Goal: Task Accomplishment & Management: Manage account settings

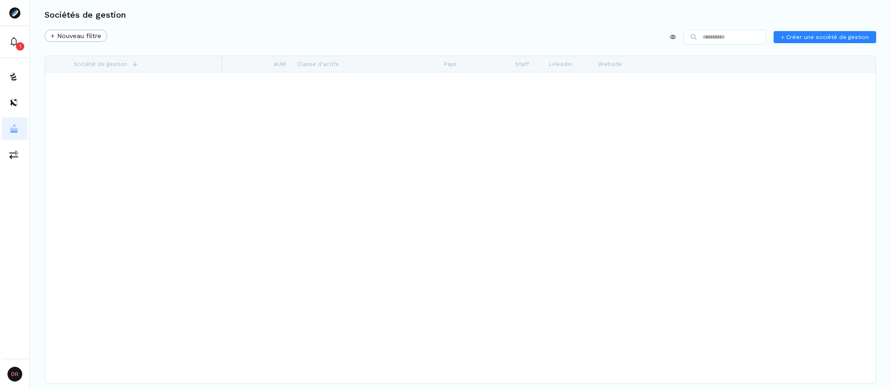
scroll to position [921, 0]
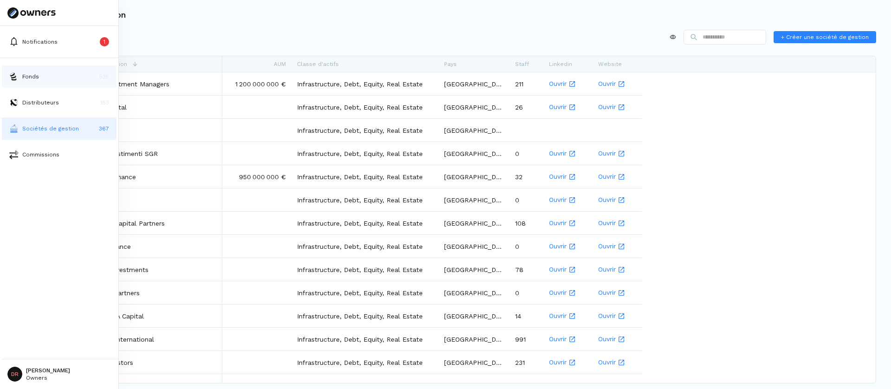
click at [84, 74] on button "Fonds 525" at bounding box center [59, 76] width 115 height 22
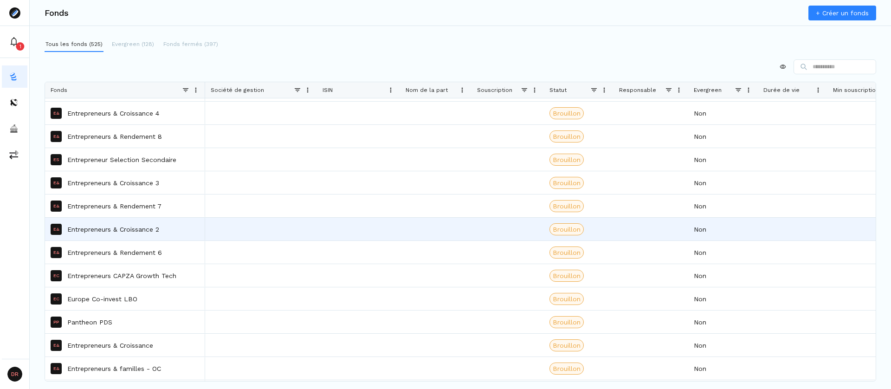
scroll to position [4310, 0]
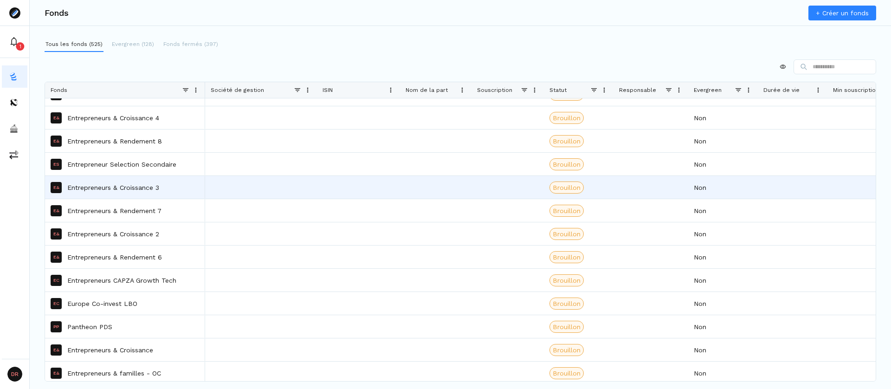
click at [117, 185] on p "Entrepreneurs & Croissance 3" at bounding box center [113, 187] width 92 height 9
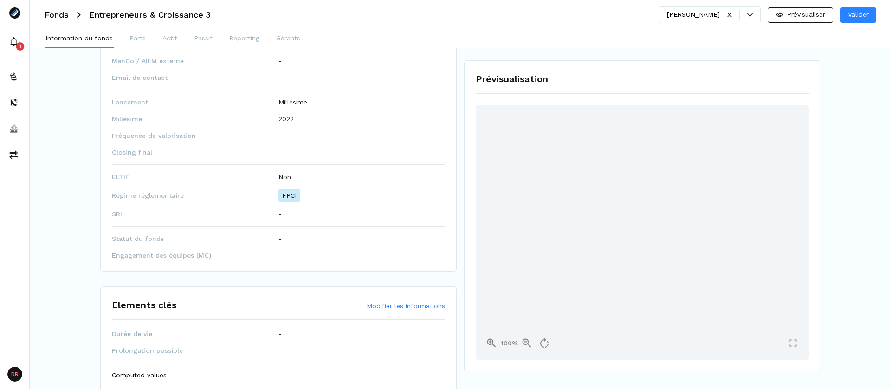
scroll to position [460, 0]
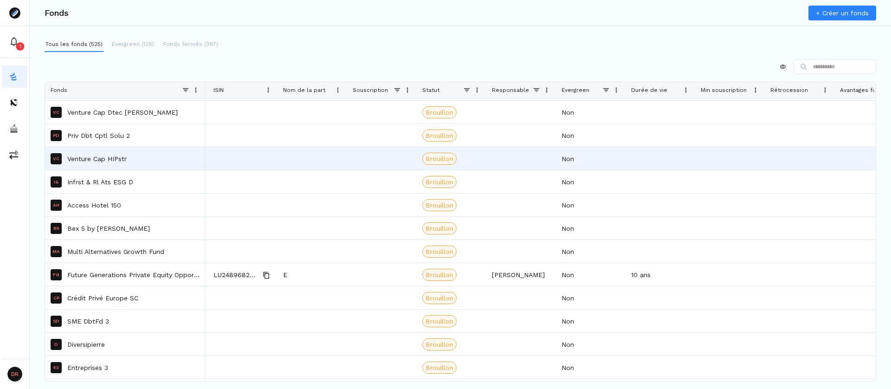
scroll to position [0, 116]
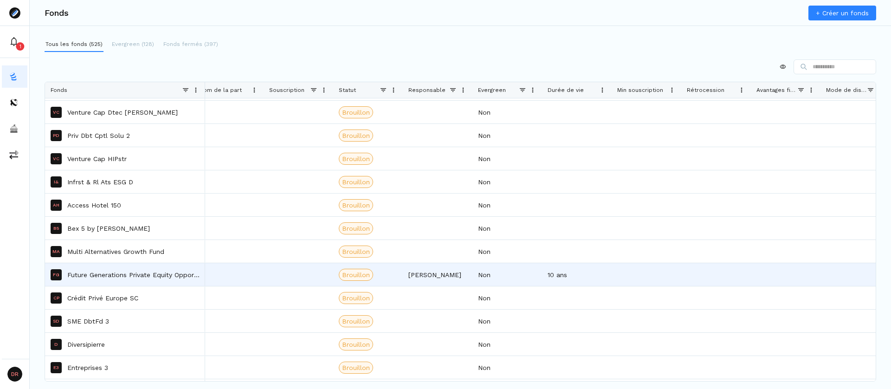
click at [436, 278] on div "[PERSON_NAME]" at bounding box center [438, 274] width 70 height 23
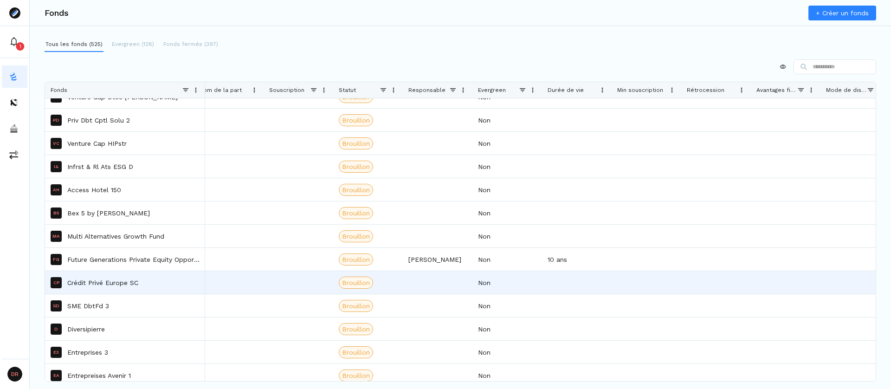
scroll to position [2942, 0]
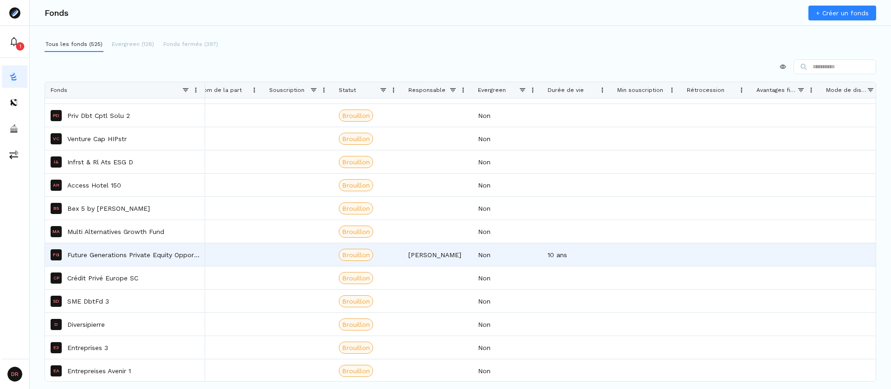
click at [449, 255] on div "[PERSON_NAME]" at bounding box center [438, 254] width 70 height 23
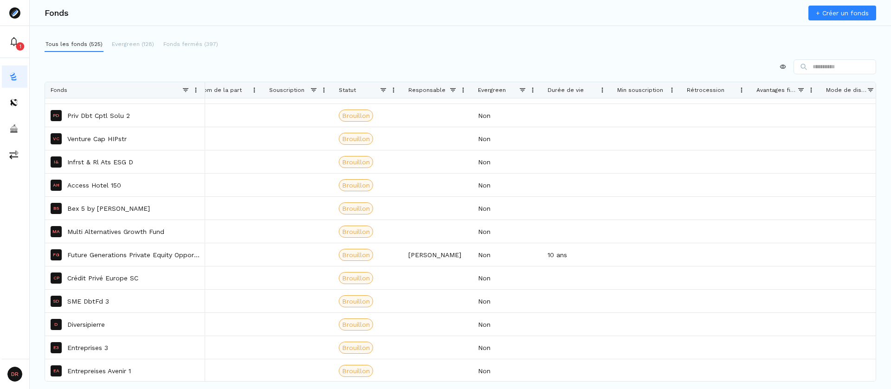
click at [454, 91] on span at bounding box center [452, 89] width 7 height 7
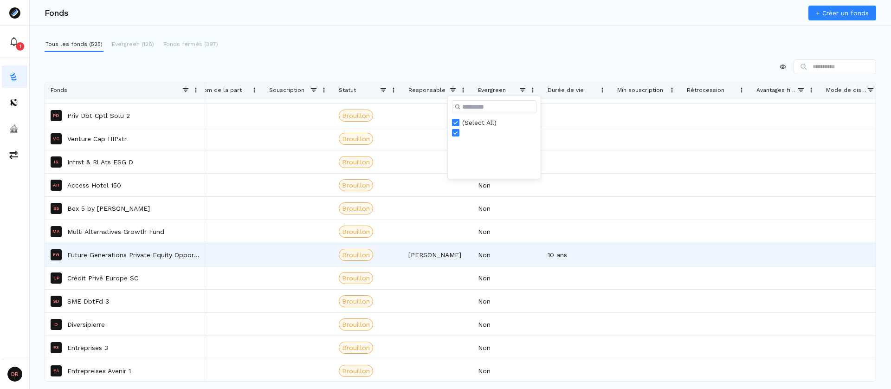
click at [442, 247] on div "[PERSON_NAME]" at bounding box center [438, 254] width 70 height 23
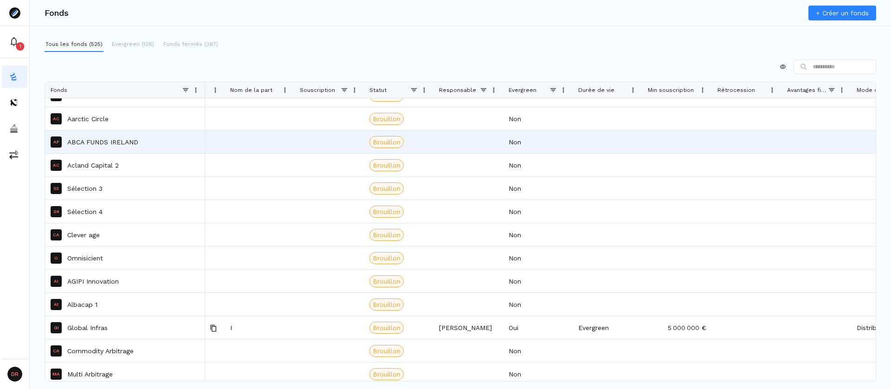
click at [111, 136] on div "AF ABCA FUNDS IRELAND" at bounding box center [125, 142] width 149 height 22
click at [149, 151] on div "AF ABCA FUNDS IRELAND" at bounding box center [125, 142] width 149 height 22
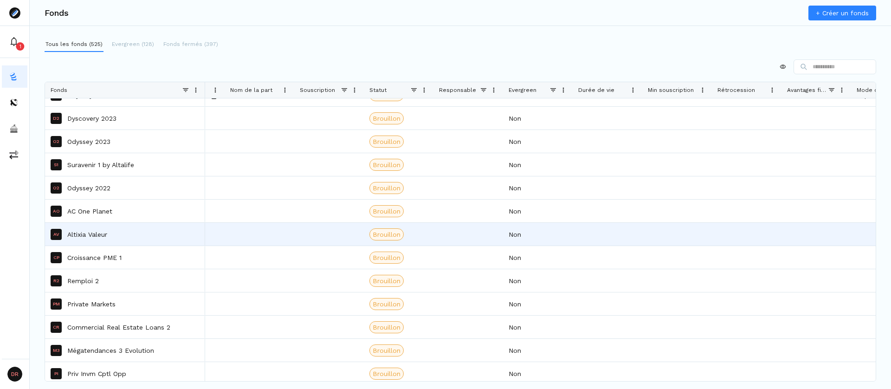
scroll to position [1420, 0]
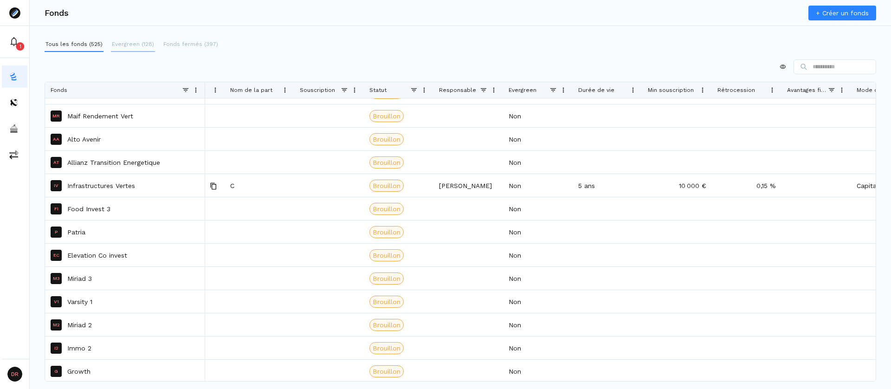
click at [129, 46] on p "Evergreen (128)" at bounding box center [133, 44] width 42 height 8
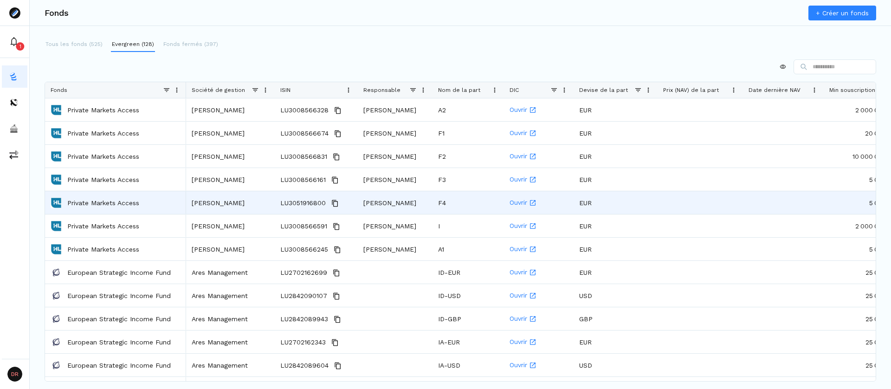
click at [381, 204] on div "[PERSON_NAME]" at bounding box center [395, 202] width 75 height 23
click at [395, 201] on div "[PERSON_NAME]" at bounding box center [395, 202] width 75 height 23
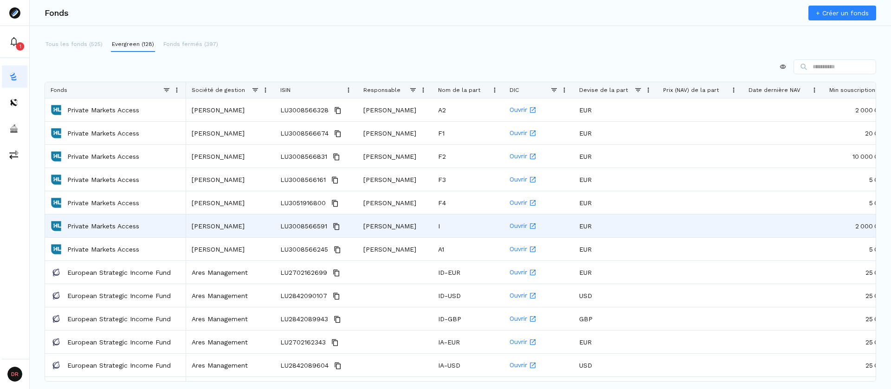
click at [402, 236] on div "[PERSON_NAME]" at bounding box center [395, 225] width 75 height 23
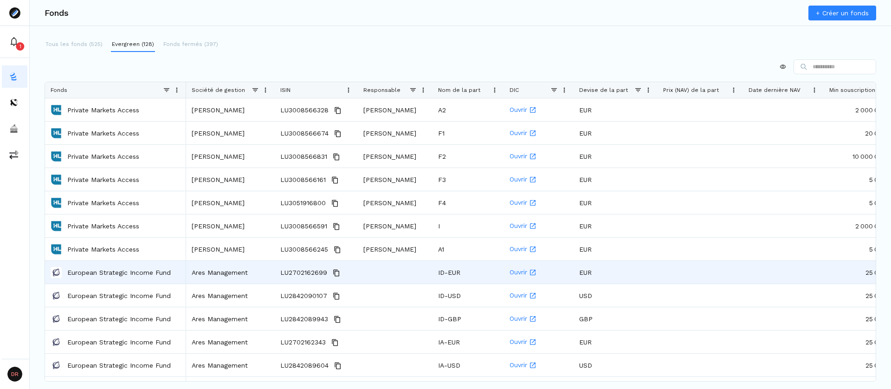
click at [409, 263] on div at bounding box center [395, 272] width 75 height 23
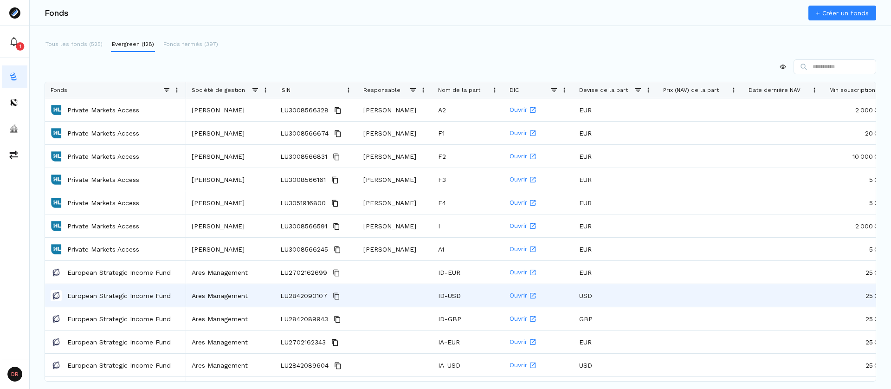
click at [419, 287] on div at bounding box center [395, 295] width 75 height 23
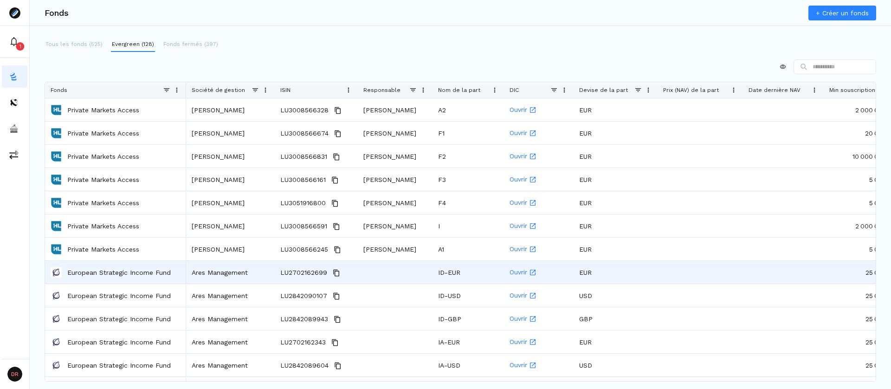
click at [405, 273] on div at bounding box center [395, 272] width 75 height 23
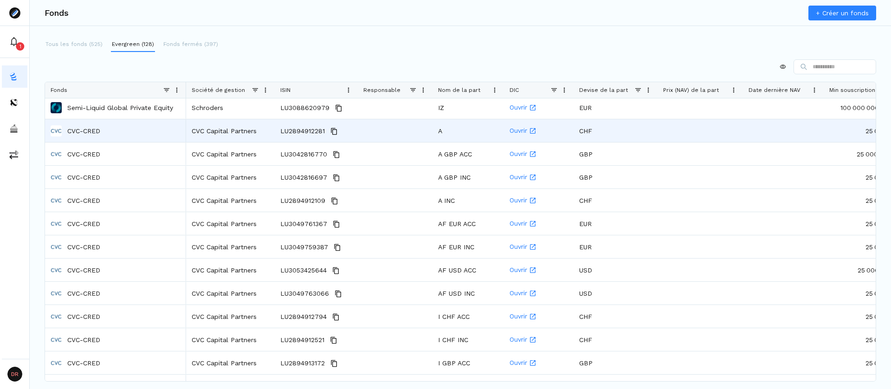
click at [75, 131] on p "CVC-CRED" at bounding box center [83, 130] width 33 height 9
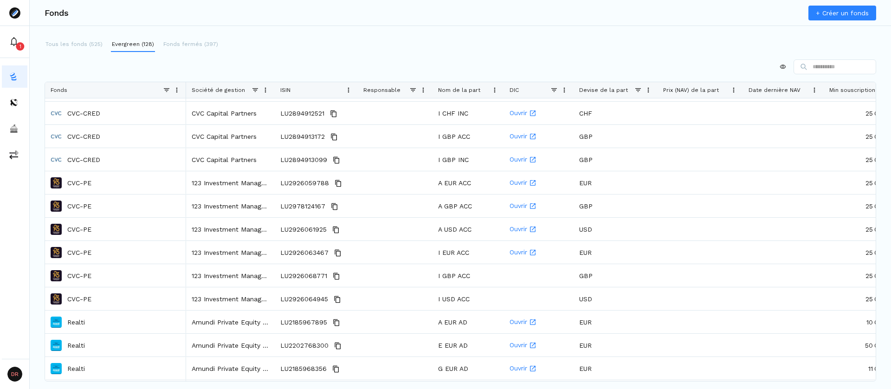
scroll to position [1041, 0]
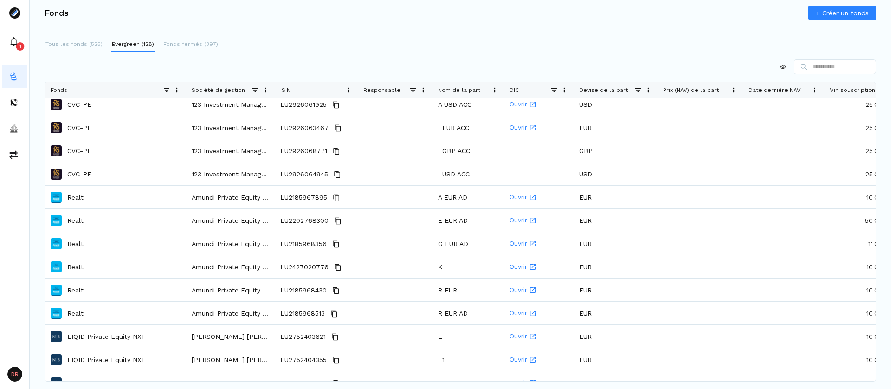
click at [834, 19] on link "+ Créer un fonds" at bounding box center [843, 13] width 68 height 15
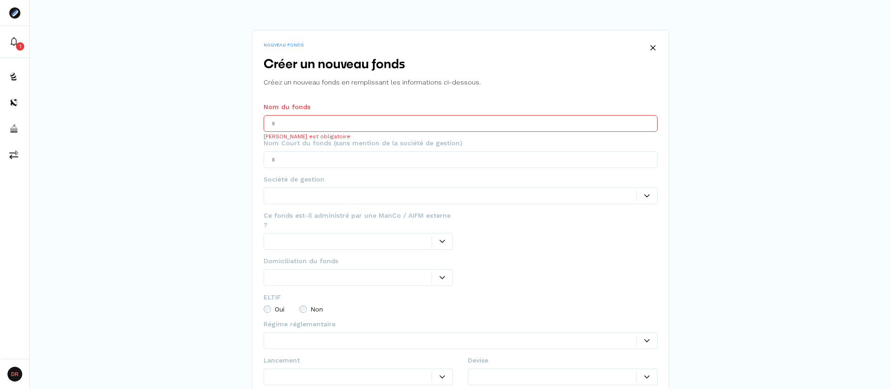
click at [397, 120] on input "text" at bounding box center [461, 123] width 394 height 17
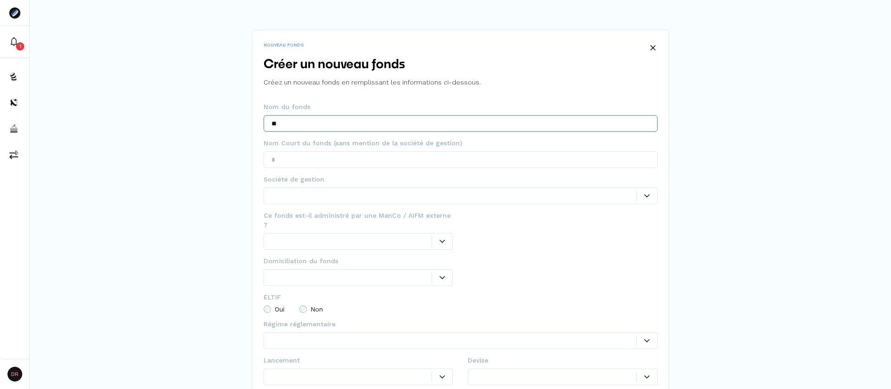
type input "*"
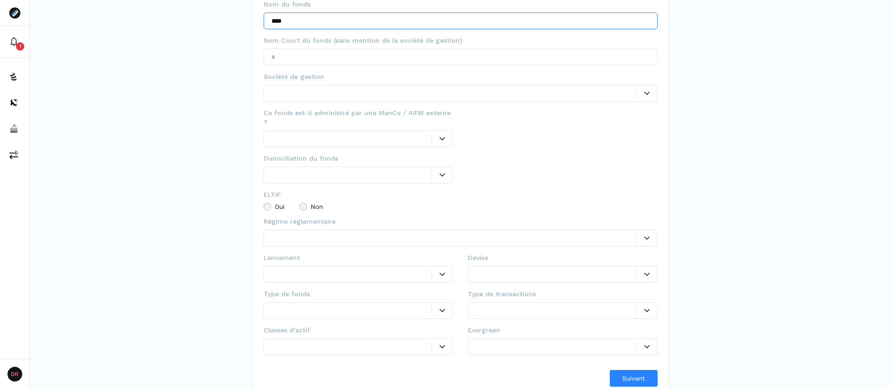
scroll to position [103, 0]
type input "****"
click at [618, 370] on button "Suivant" at bounding box center [634, 378] width 48 height 17
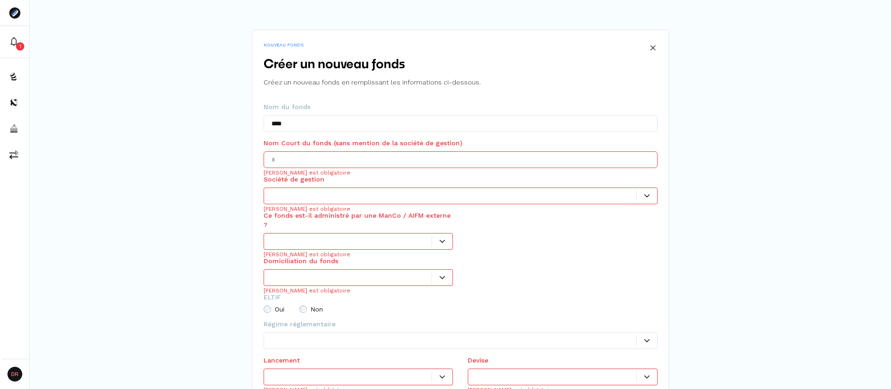
click at [649, 47] on button at bounding box center [653, 47] width 17 height 17
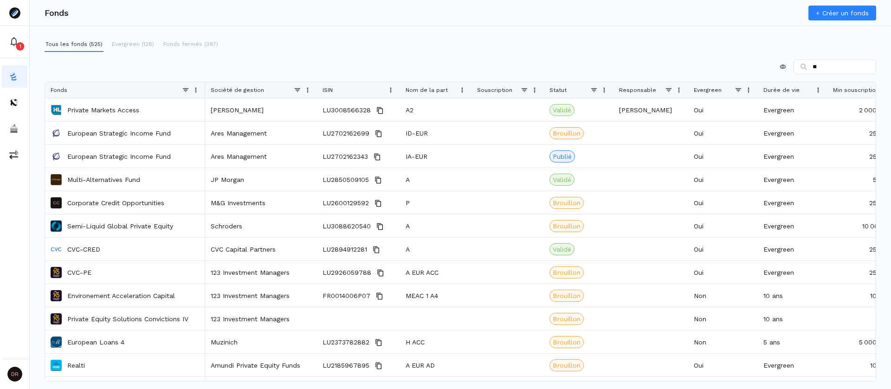
type input "*"
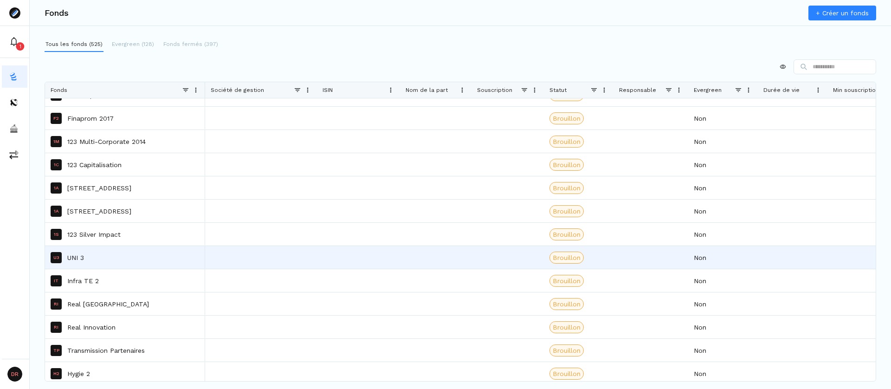
click at [73, 257] on p "UNI 3" at bounding box center [75, 257] width 17 height 9
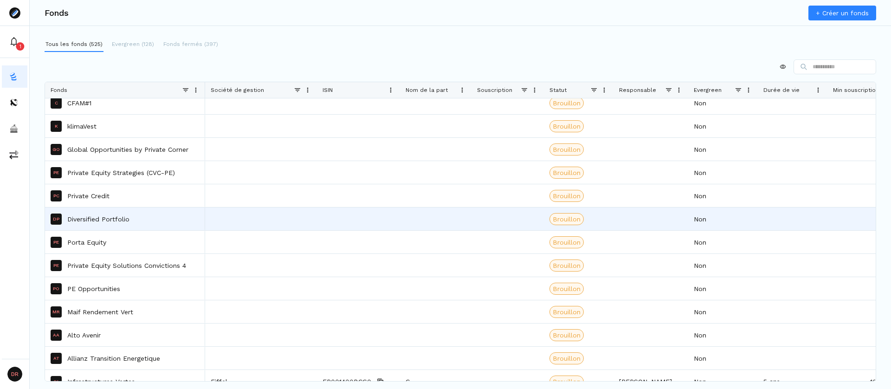
click at [116, 216] on p "Diversified Portfolio" at bounding box center [98, 218] width 62 height 9
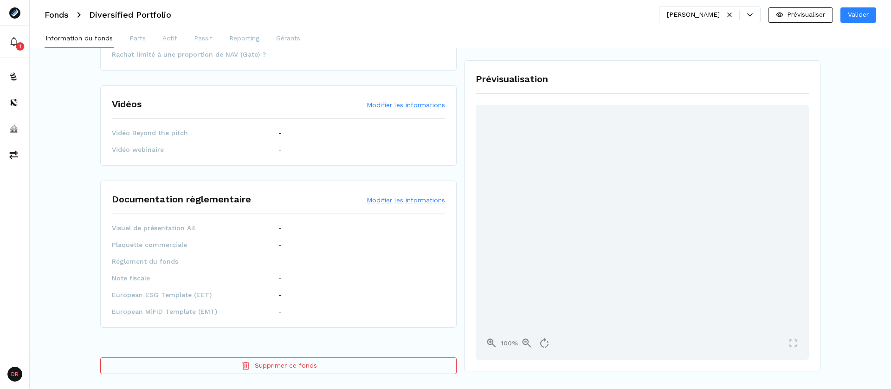
click at [303, 364] on button "Supprimer ce fonds" at bounding box center [278, 365] width 357 height 17
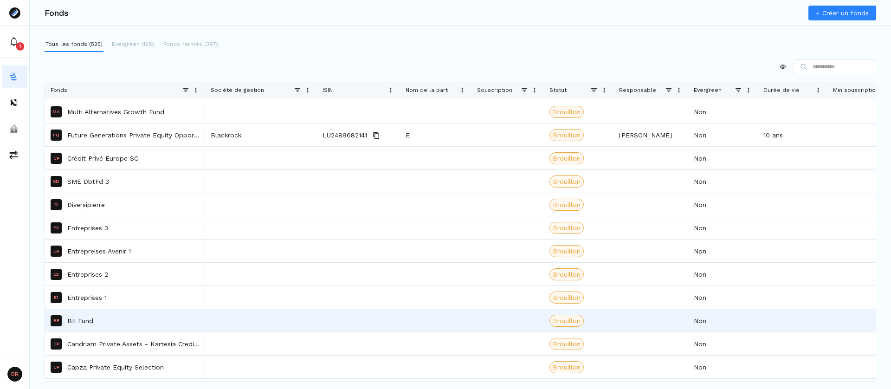
click at [146, 319] on div "BF BII Fund" at bounding box center [125, 321] width 149 height 22
click at [84, 318] on p "BII Fund" at bounding box center [80, 320] width 26 height 9
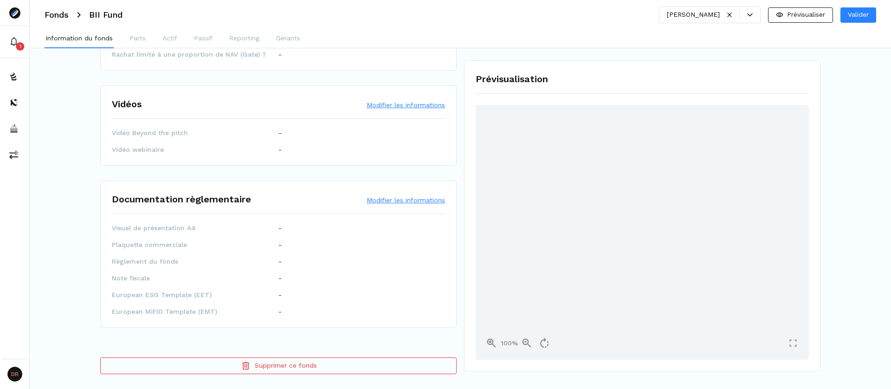
click at [289, 368] on button "Supprimer ce fonds" at bounding box center [278, 365] width 357 height 17
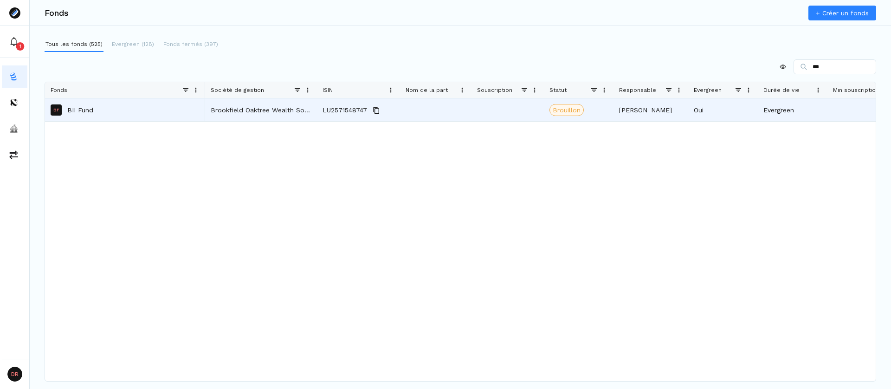
type input "***"
click at [86, 112] on p "BII Fund" at bounding box center [80, 109] width 26 height 9
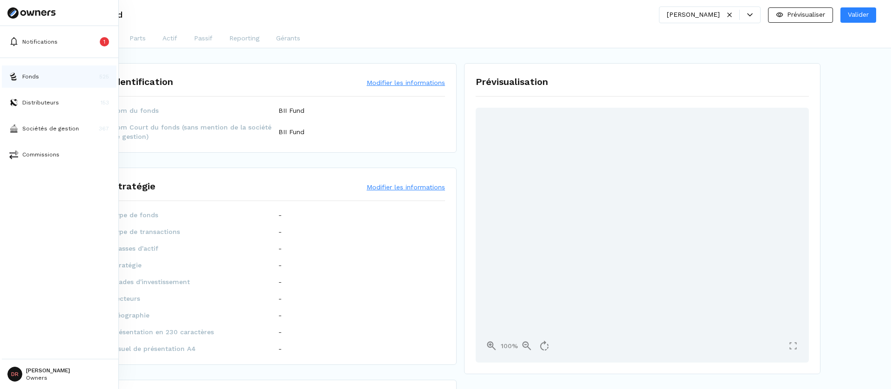
click at [63, 75] on button "Fonds 525" at bounding box center [59, 76] width 115 height 22
